Goal: Task Accomplishment & Management: Manage account settings

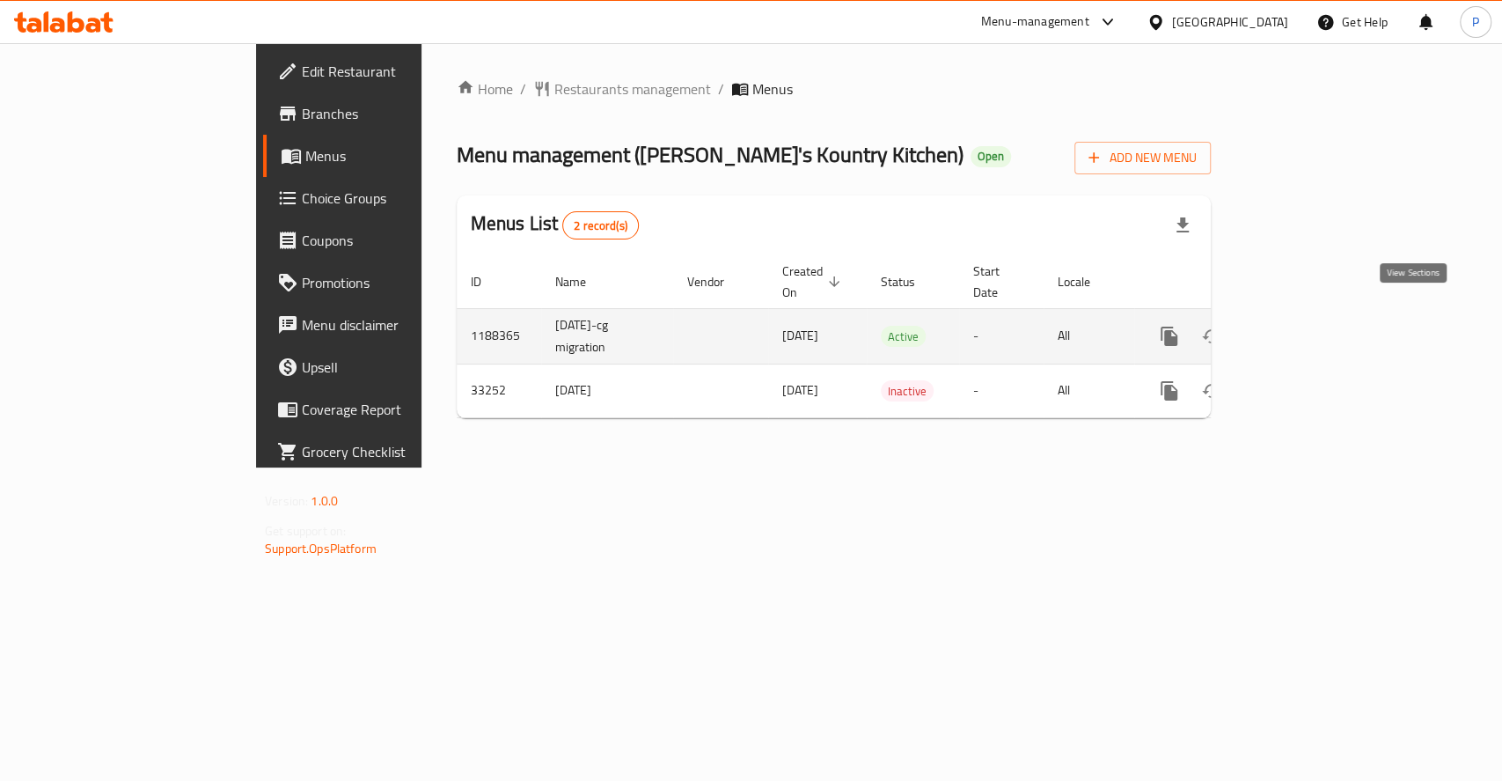
click at [1307, 326] on icon "enhanced table" at bounding box center [1296, 336] width 21 height 21
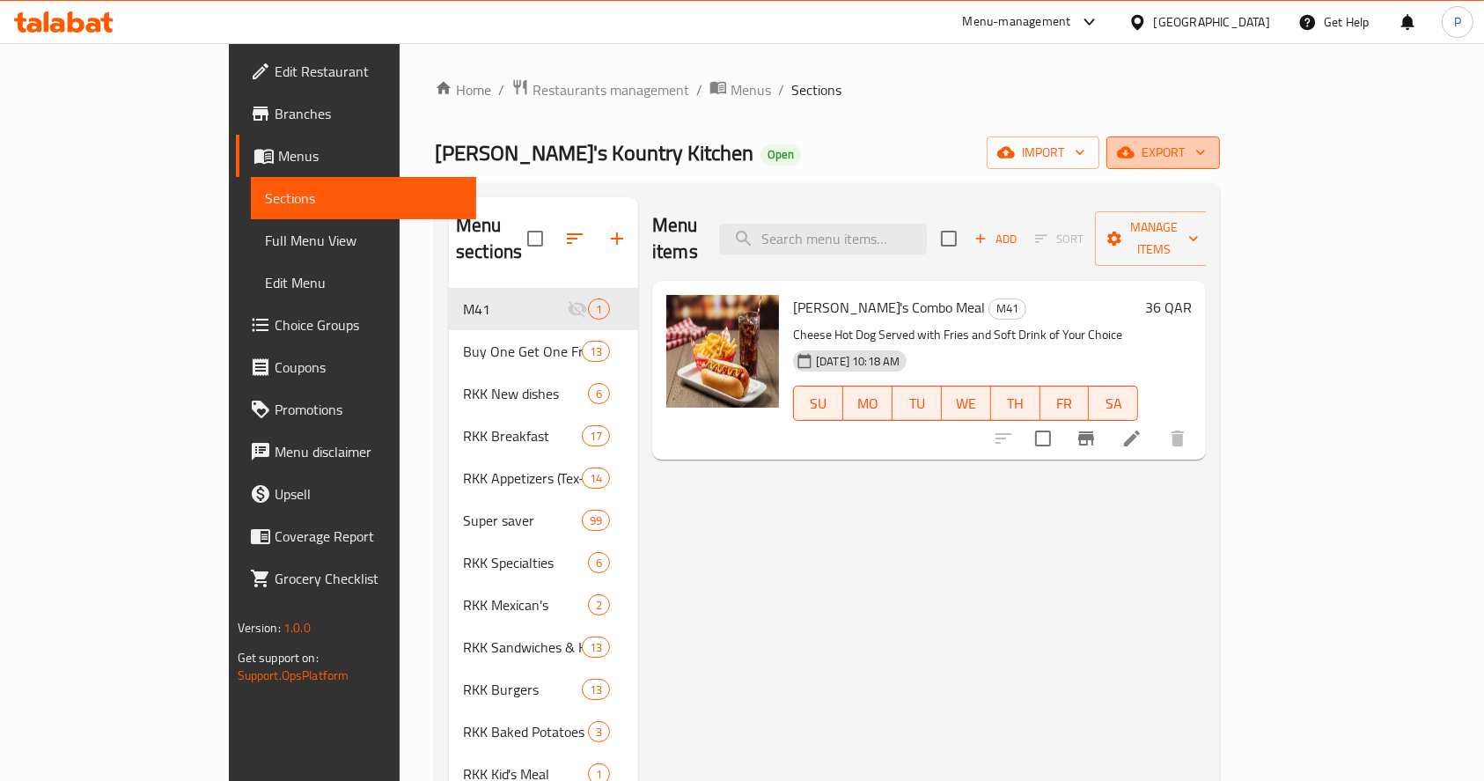
click at [1206, 149] on span "export" at bounding box center [1162, 153] width 85 height 22
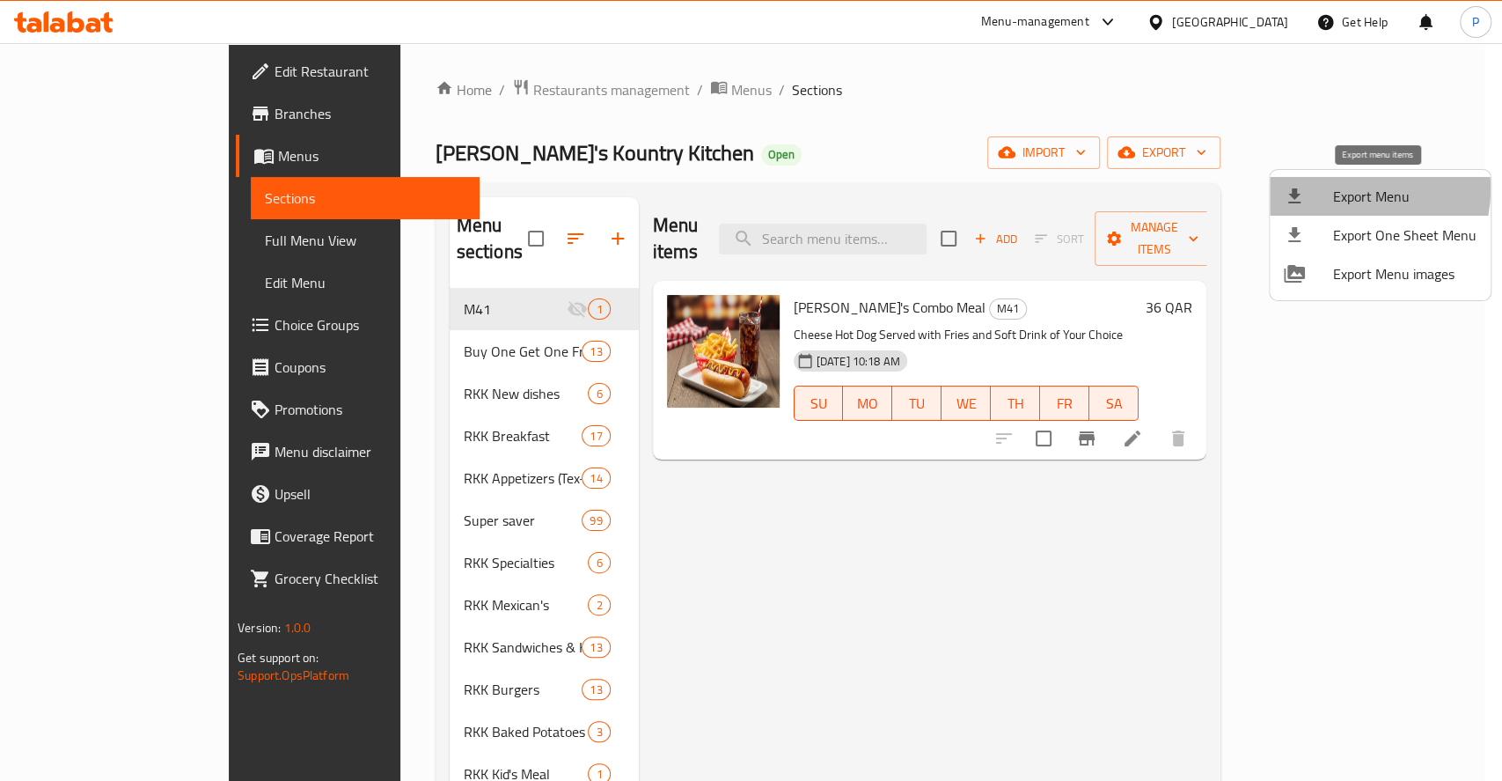
click at [1356, 189] on span "Export Menu" at bounding box center [1404, 196] width 143 height 21
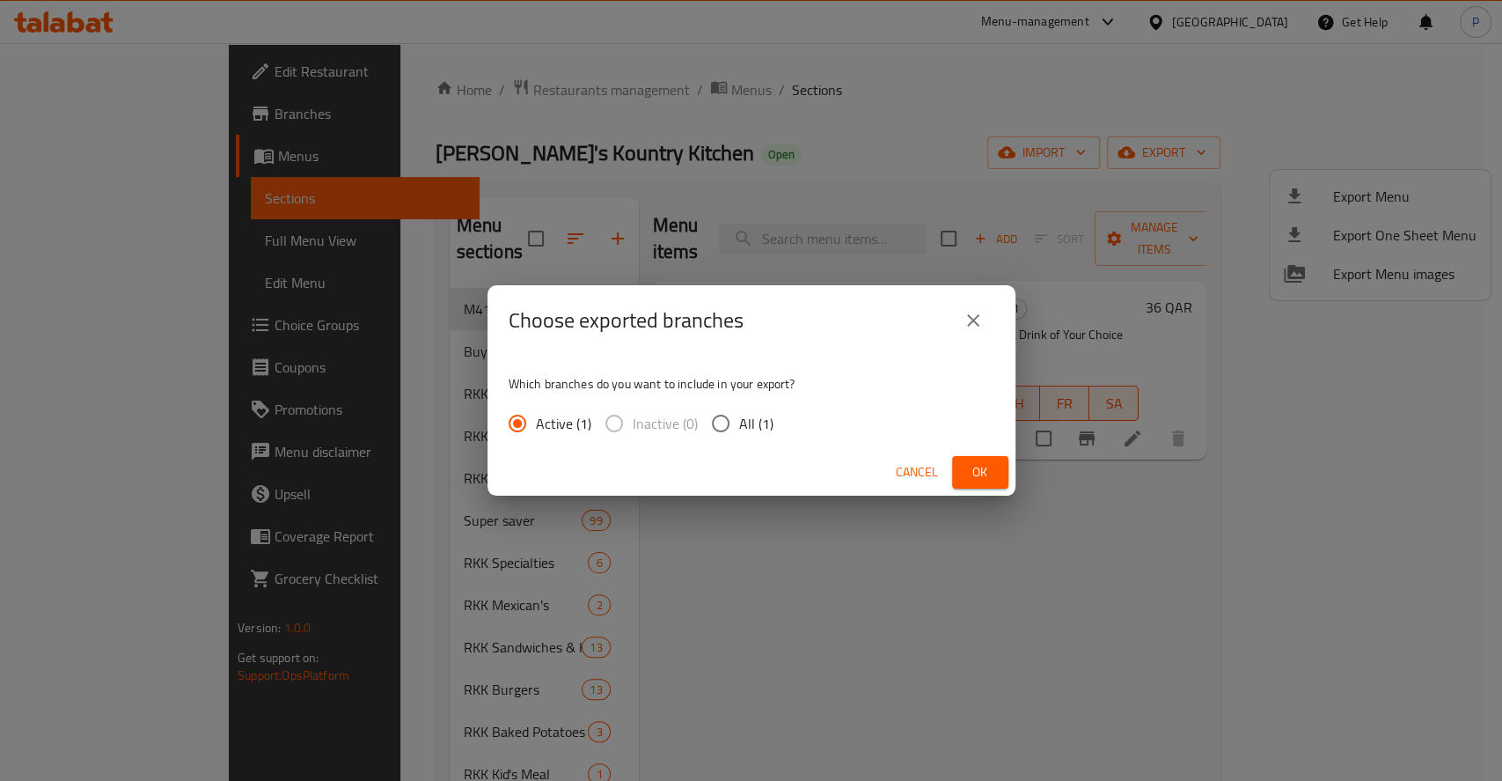
click at [710, 415] on input "All (1)" at bounding box center [720, 423] width 37 height 37
radio input "true"
click at [979, 466] on span "Ok" at bounding box center [980, 472] width 28 height 22
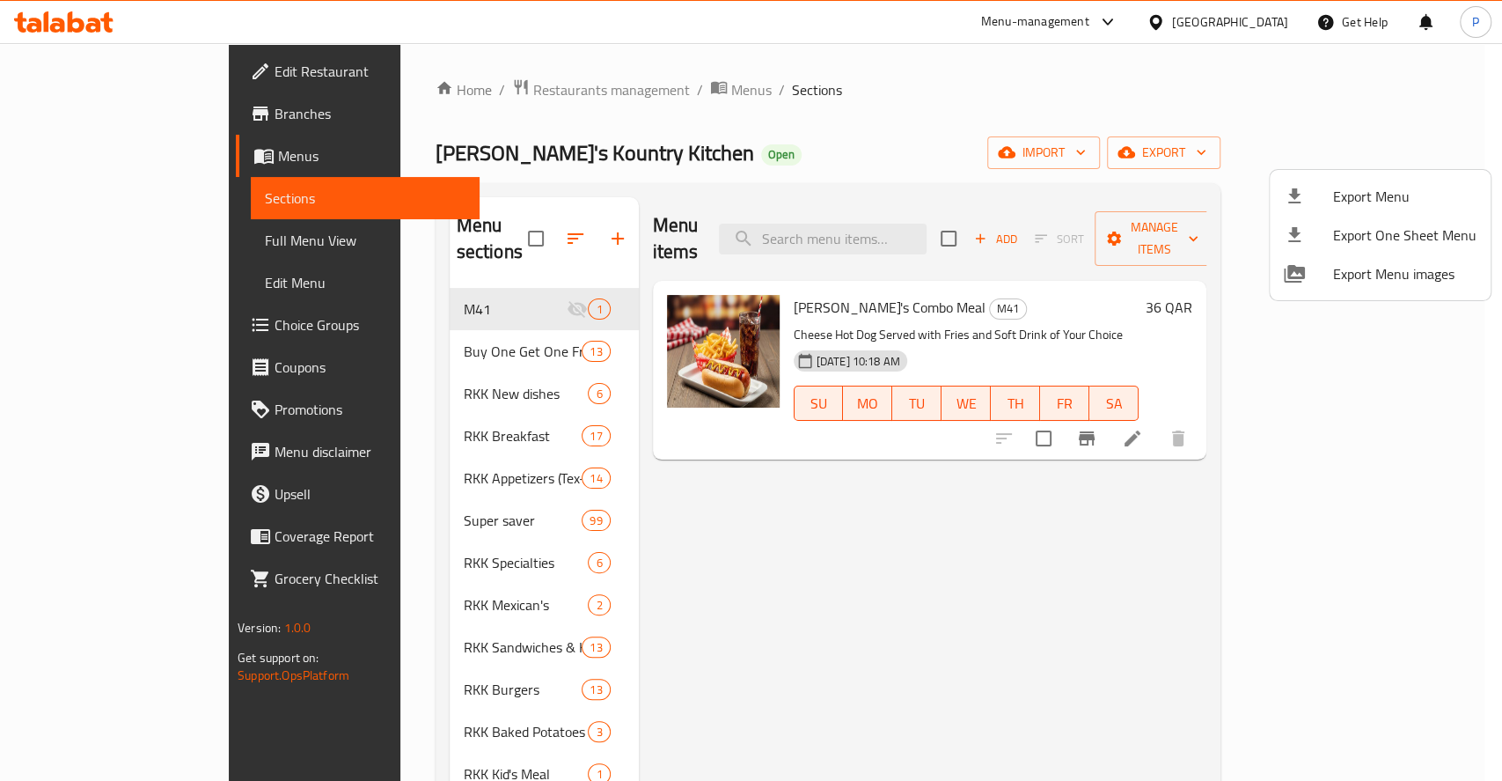
click at [1397, 483] on div at bounding box center [751, 390] width 1502 height 781
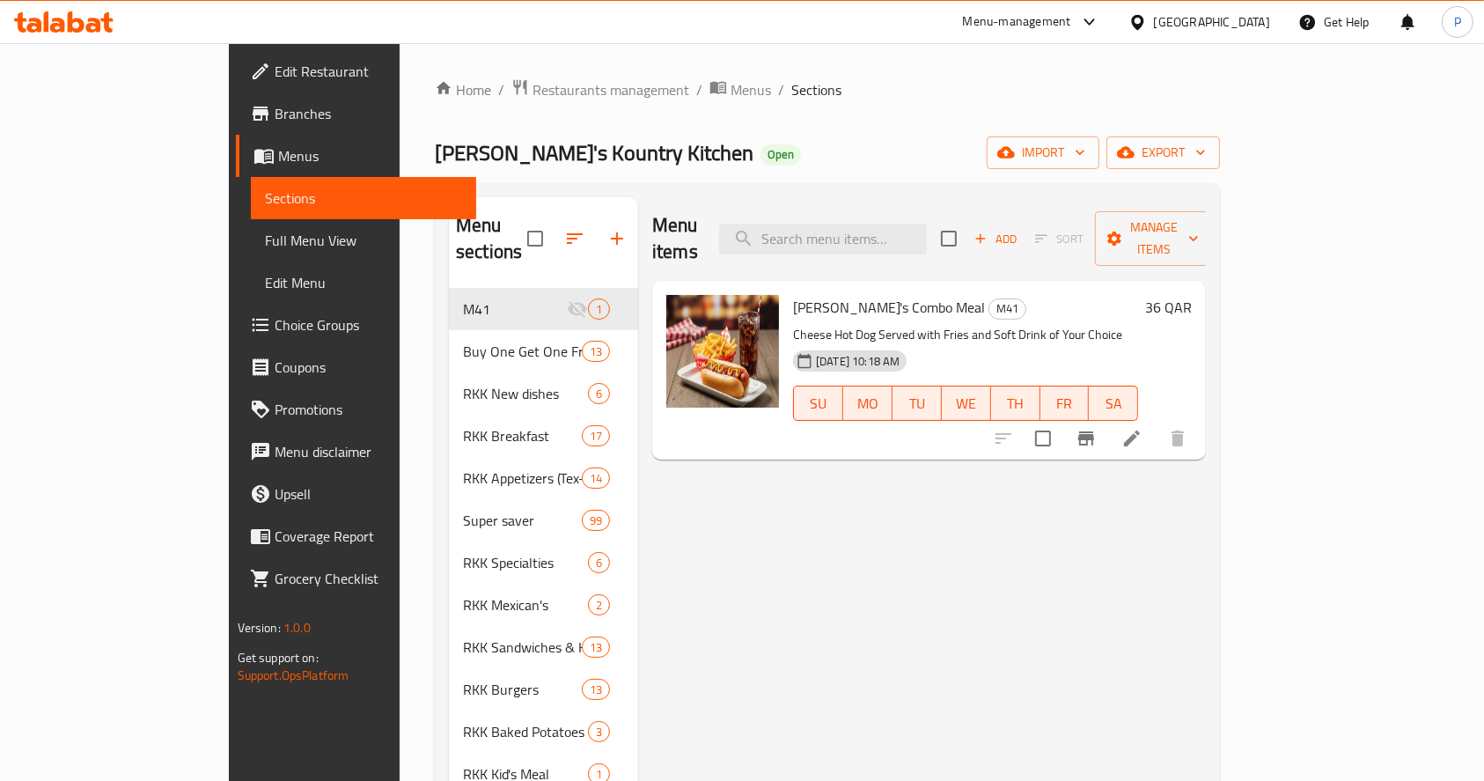
click at [296, 4] on div "Menu-management [GEOGRAPHIC_DATA] Get Help P" at bounding box center [742, 22] width 1484 height 42
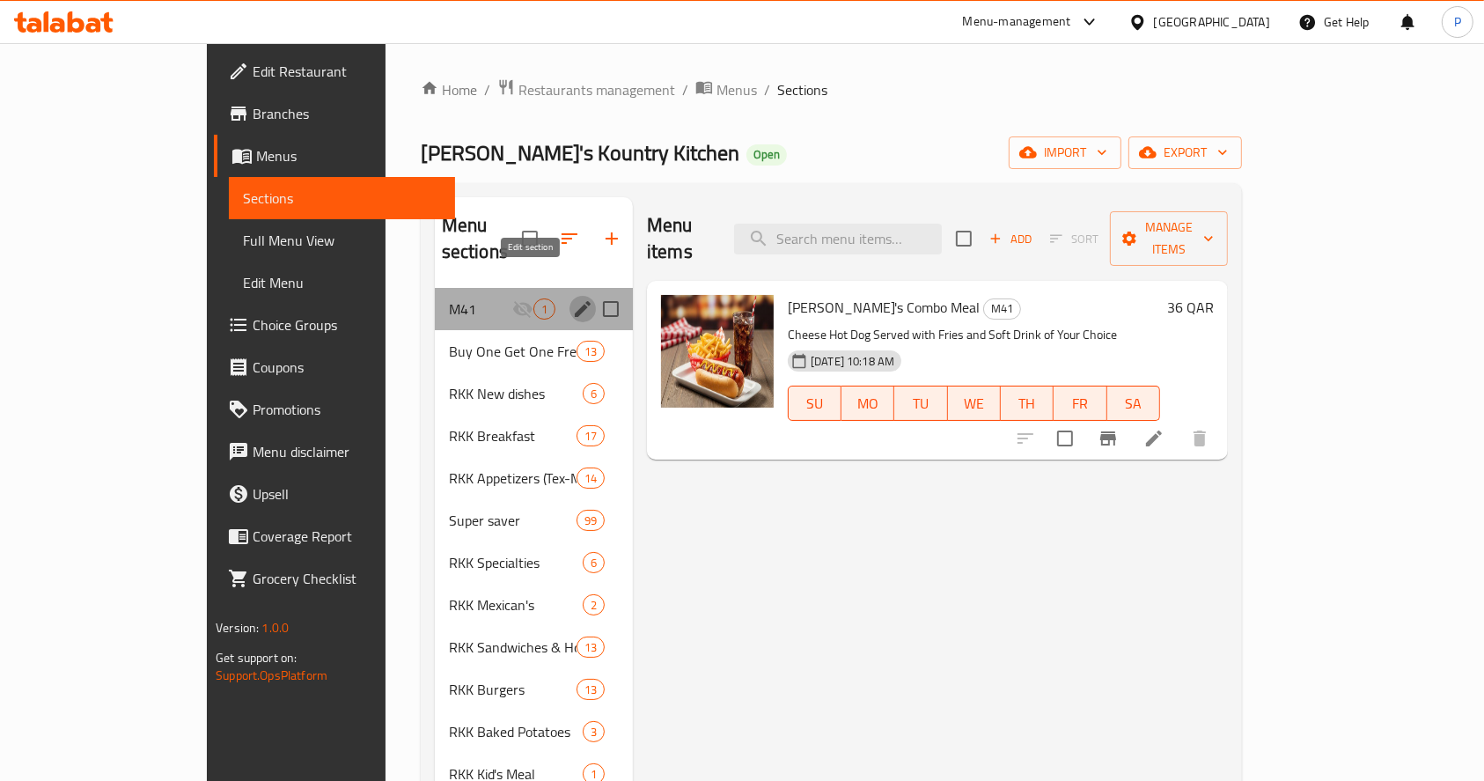
click at [572, 298] on icon "edit" at bounding box center [582, 308] width 21 height 21
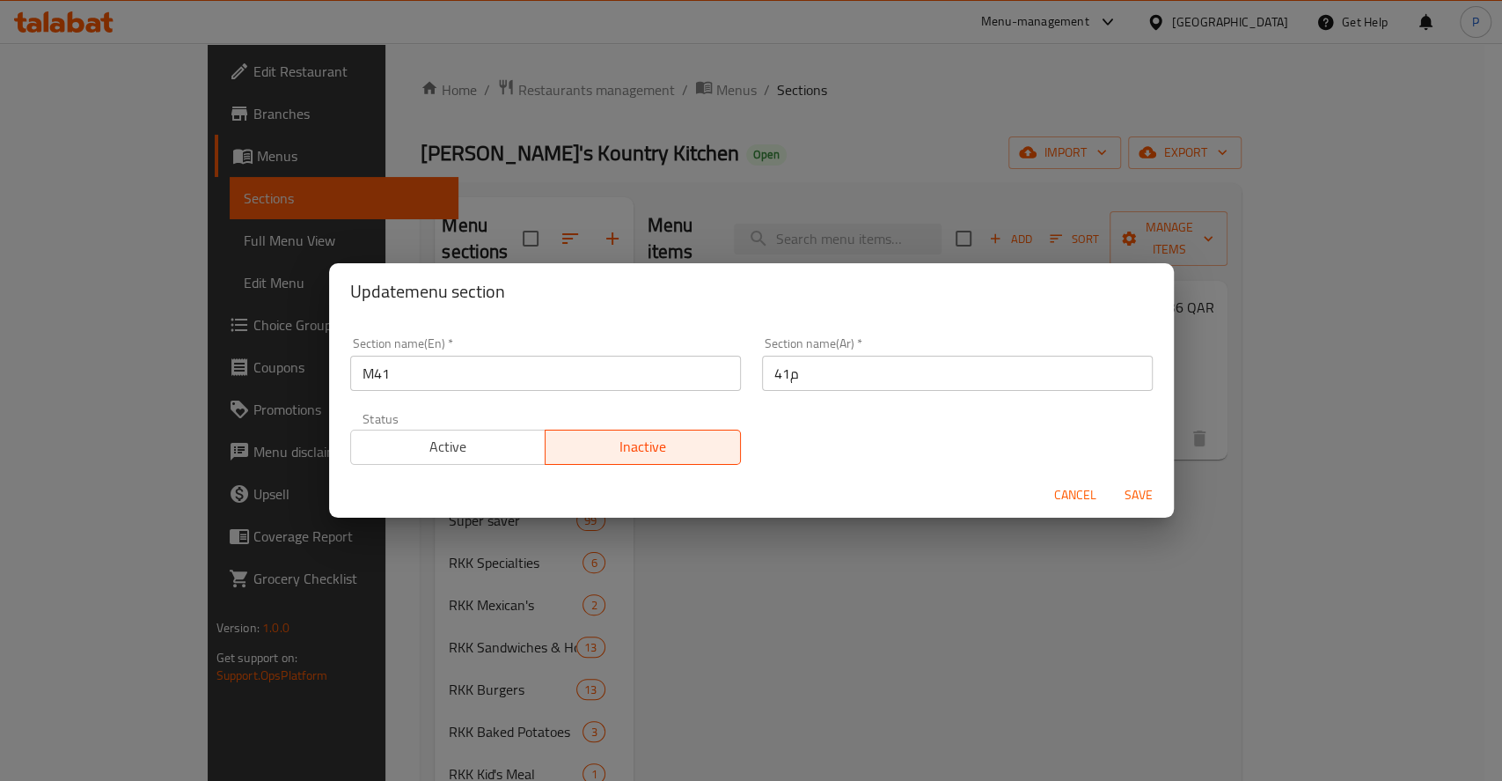
click at [496, 452] on span "Active" at bounding box center [448, 447] width 181 height 26
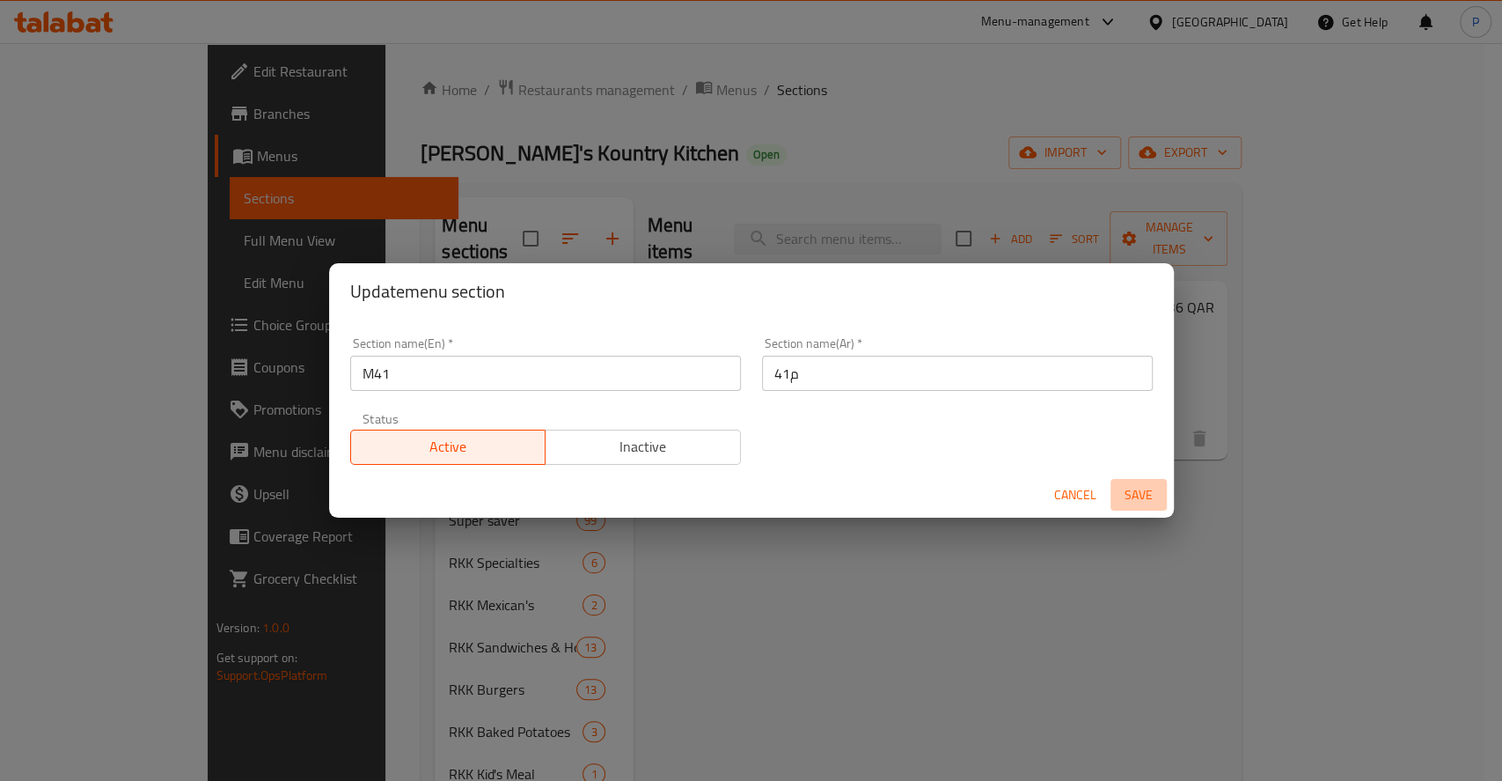
click at [1142, 486] on span "Save" at bounding box center [1139, 495] width 42 height 22
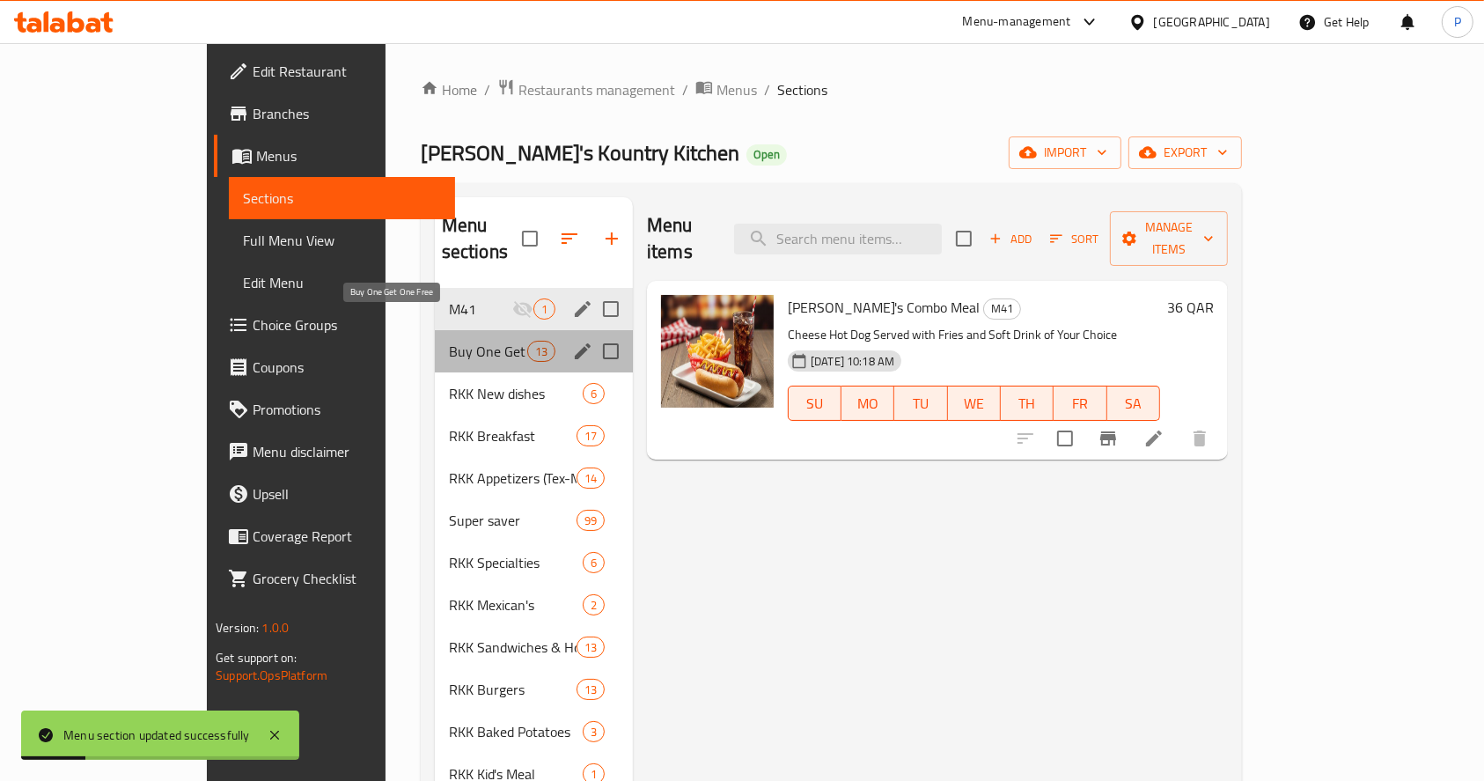
click at [449, 341] on span "Buy One Get One Free" at bounding box center [488, 351] width 78 height 21
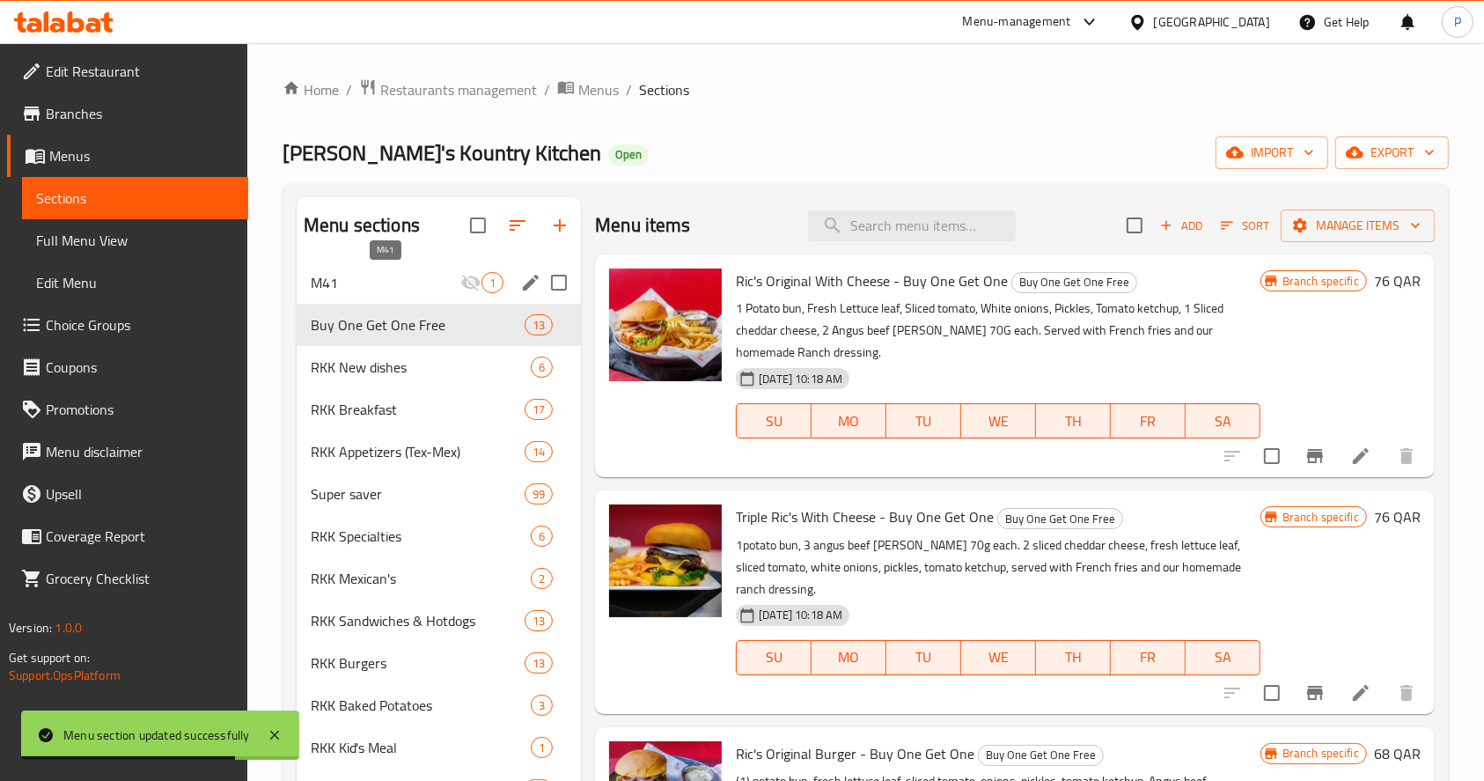
click at [419, 285] on span "M41" at bounding box center [386, 282] width 150 height 21
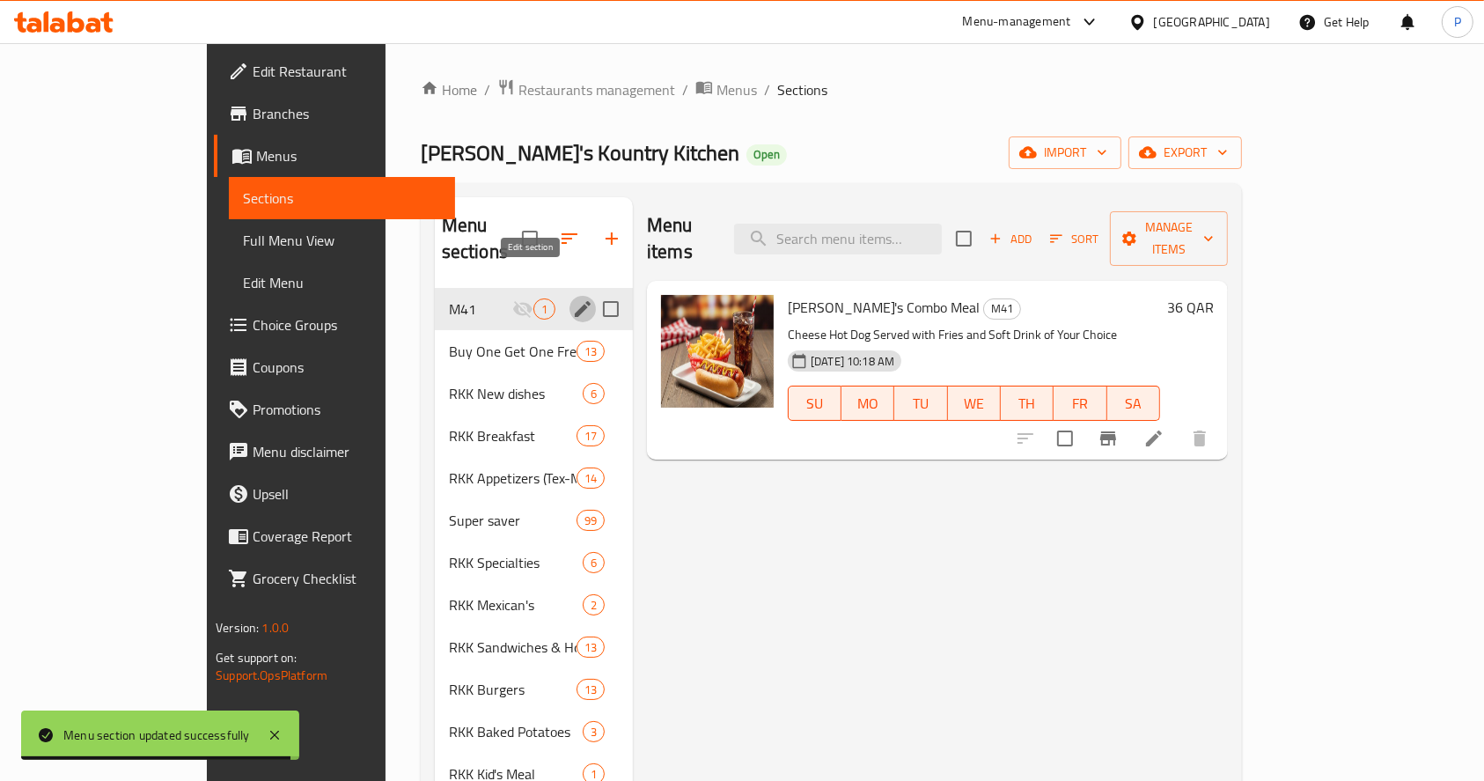
click at [572, 298] on icon "edit" at bounding box center [582, 308] width 21 height 21
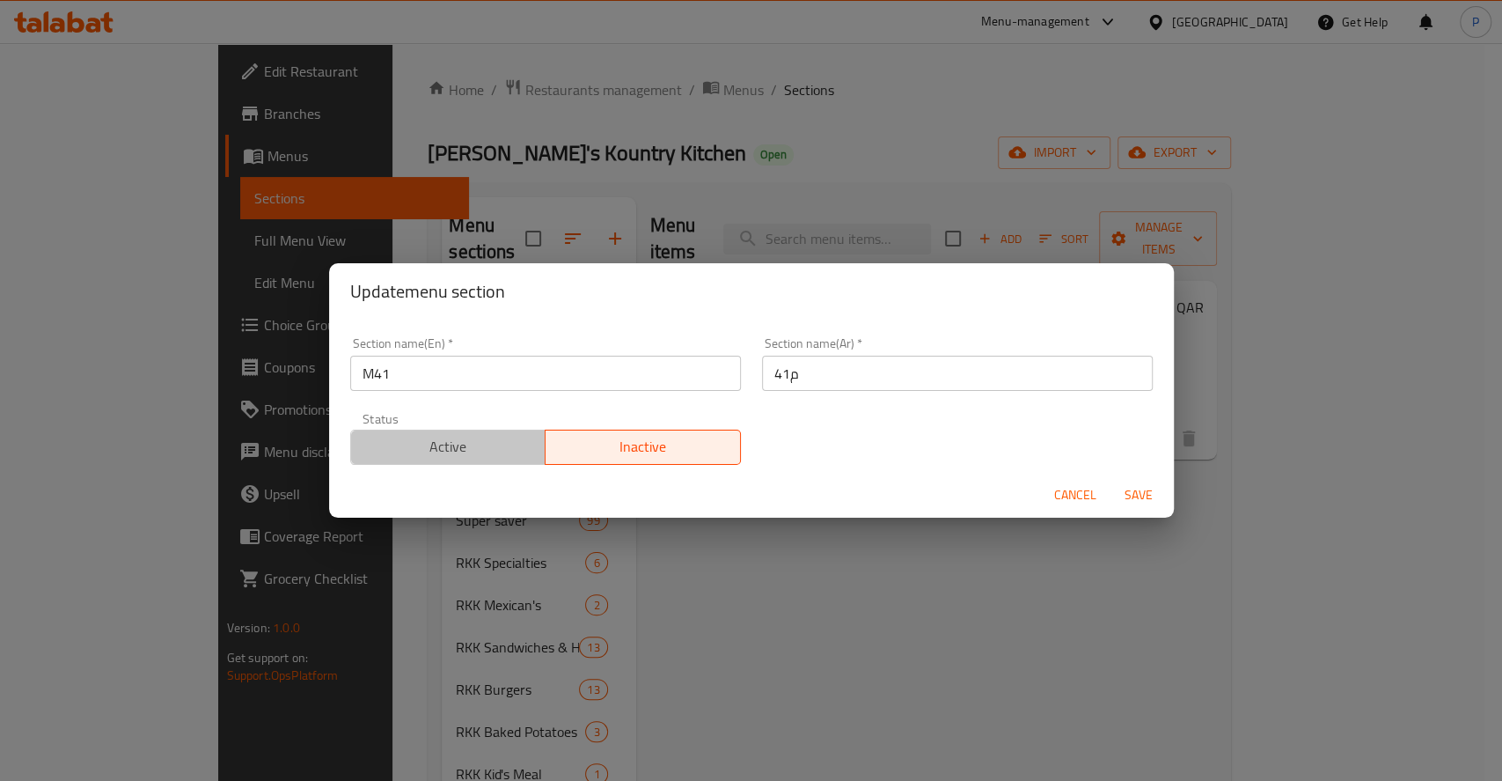
click at [458, 453] on span "Active" at bounding box center [448, 447] width 181 height 26
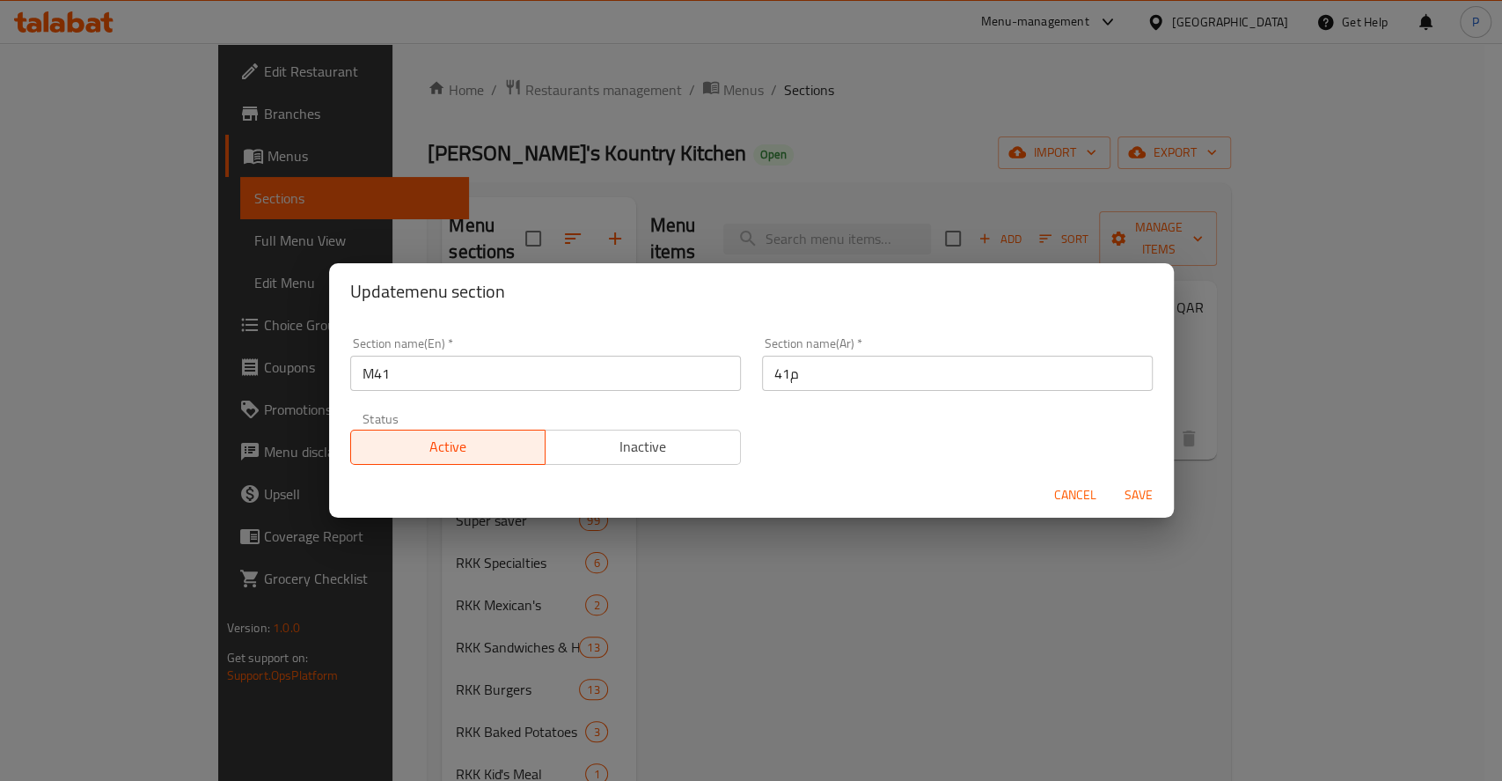
click at [1141, 494] on span "Save" at bounding box center [1139, 495] width 42 height 22
